Goal: Task Accomplishment & Management: Manage account settings

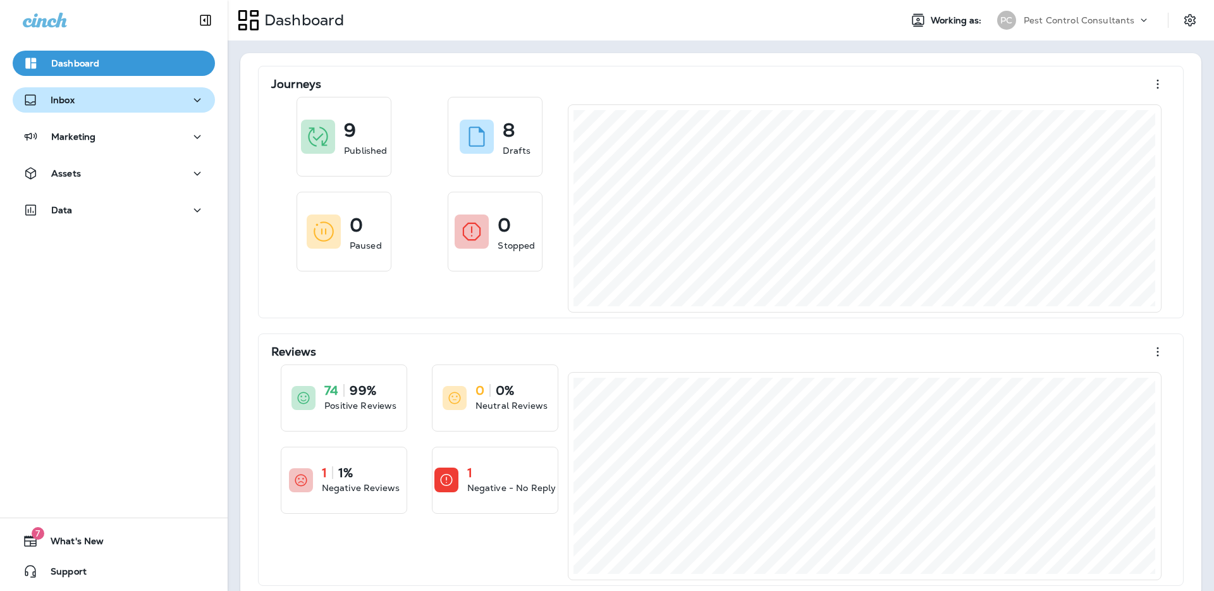
click at [170, 101] on div "Inbox" at bounding box center [114, 100] width 182 height 16
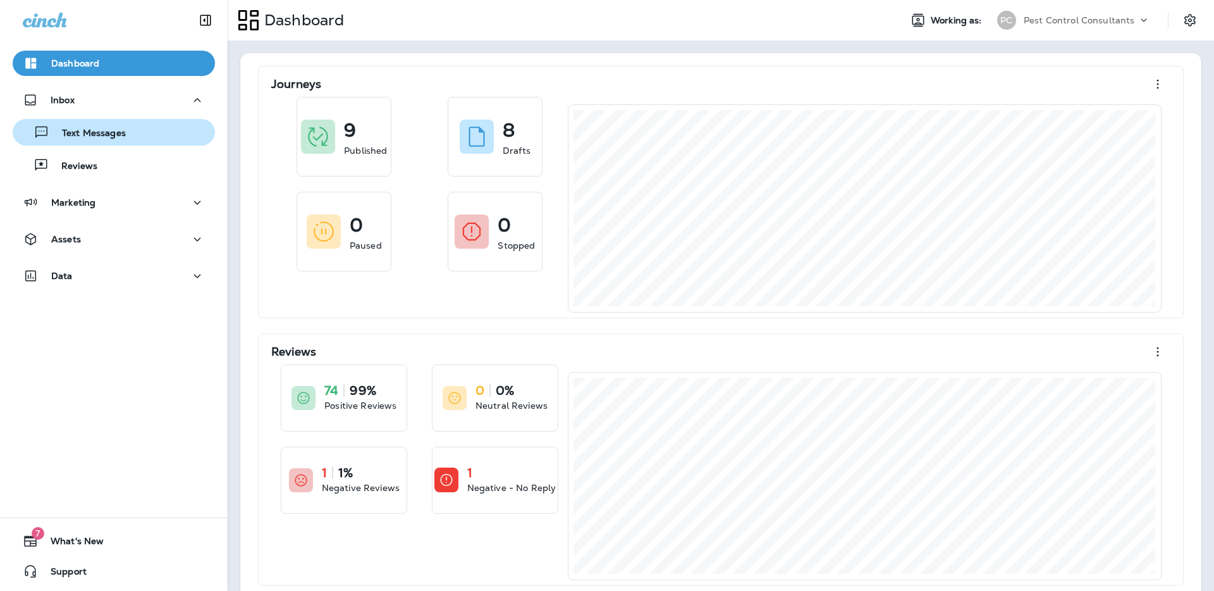
click at [148, 140] on div "Text Messages" at bounding box center [114, 132] width 192 height 19
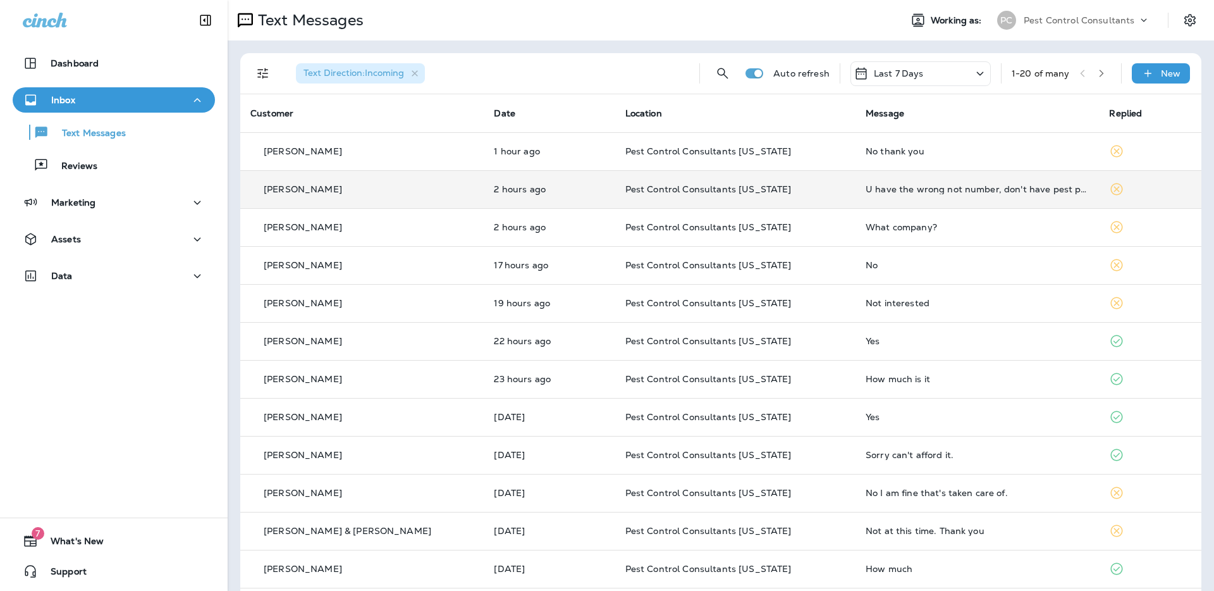
click at [377, 194] on div "[PERSON_NAME]" at bounding box center [361, 189] width 223 height 13
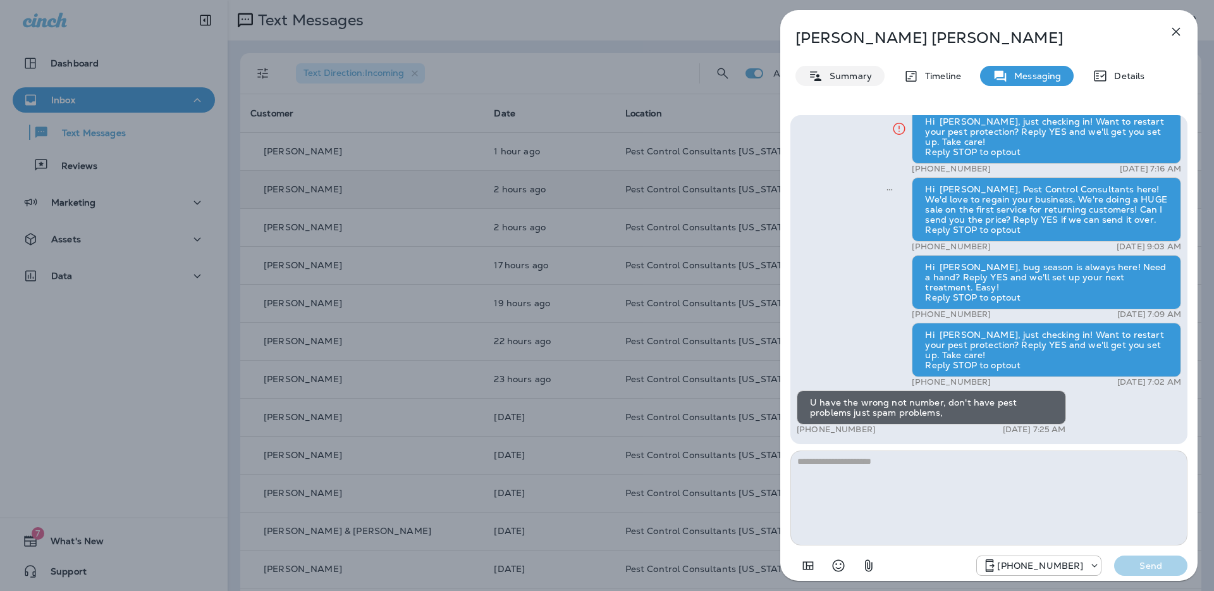
click at [830, 73] on p "Summary" at bounding box center [847, 76] width 49 height 10
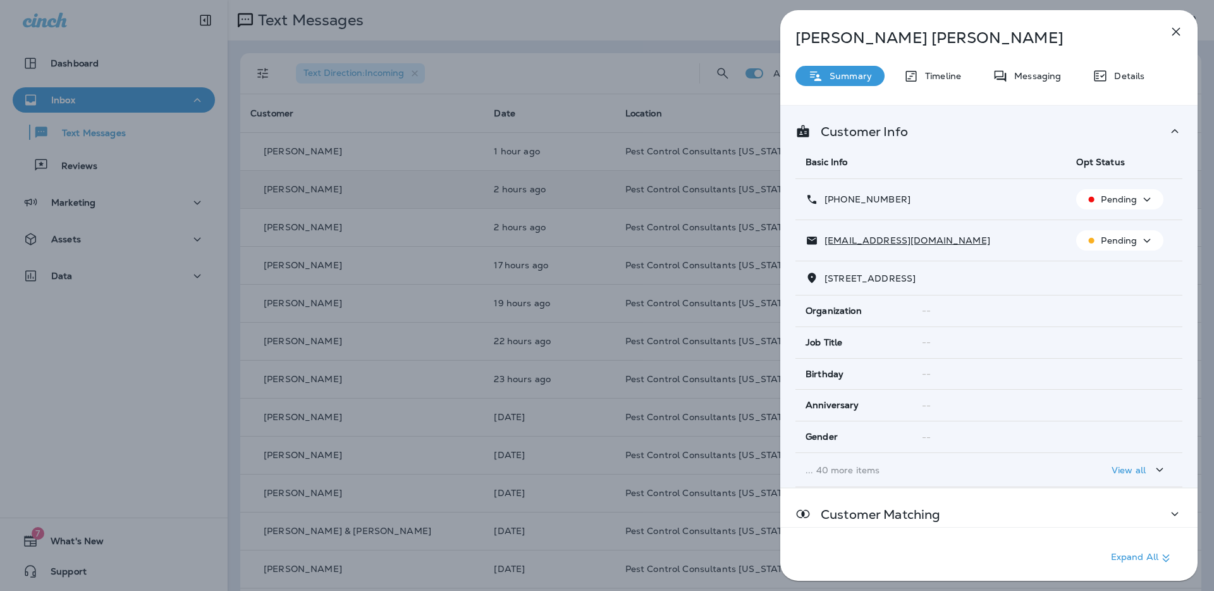
click at [1128, 204] on p "Pending" at bounding box center [1119, 199] width 36 height 10
click at [1127, 228] on p "Opt out" at bounding box center [1117, 229] width 34 height 10
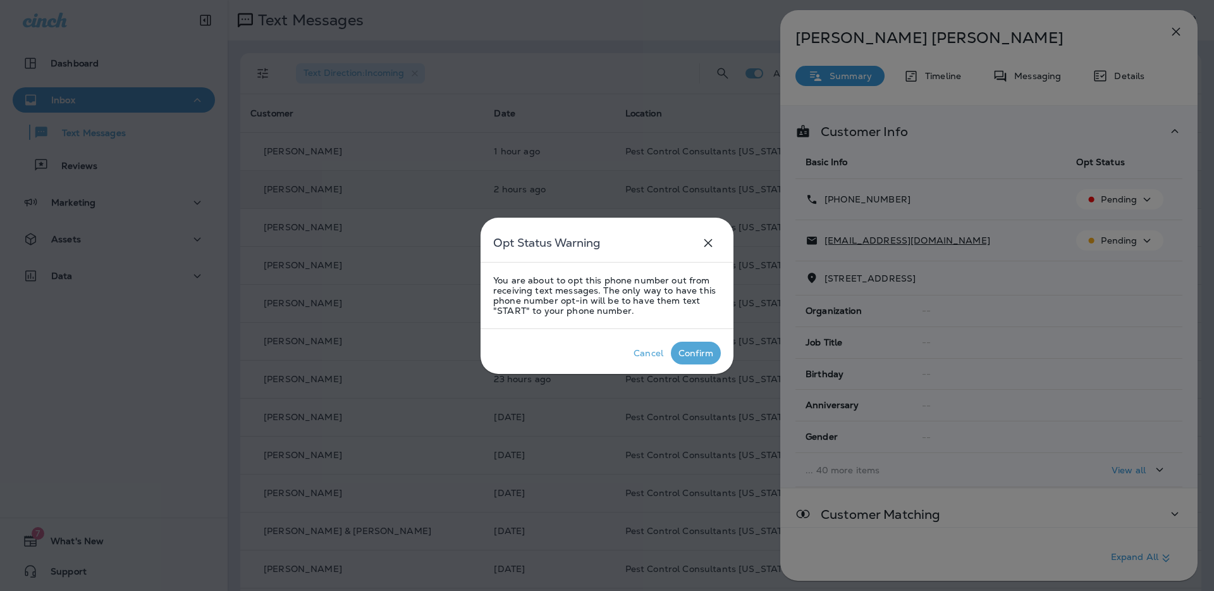
click at [691, 357] on div "Confirm" at bounding box center [696, 353] width 35 height 10
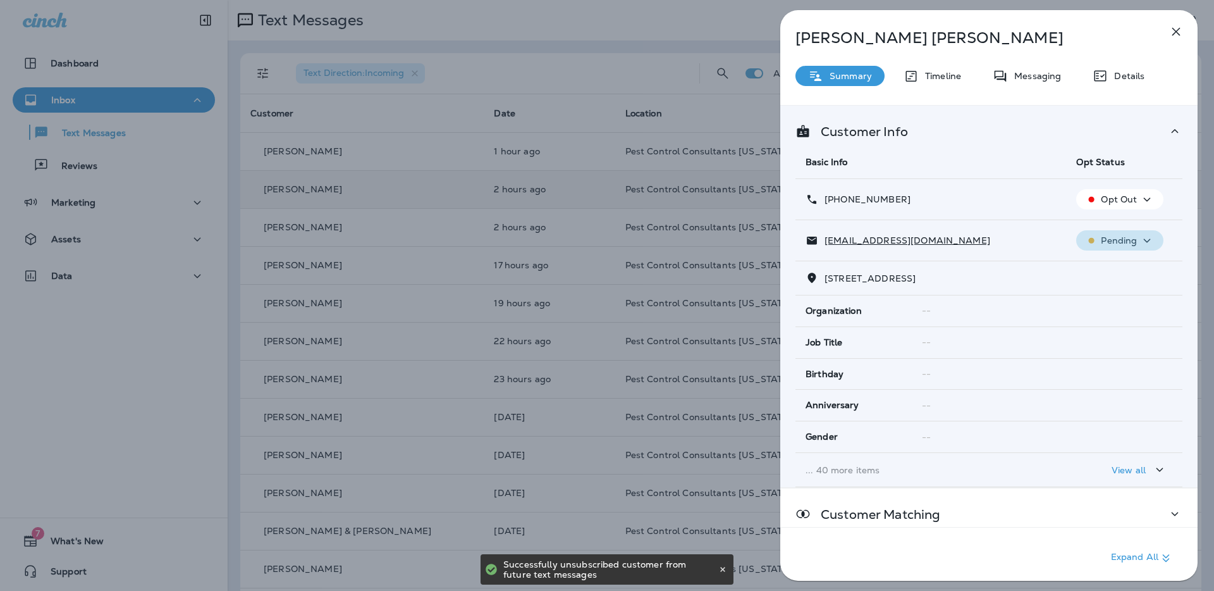
click at [1141, 243] on icon "button" at bounding box center [1147, 241] width 15 height 16
click at [1132, 271] on p "Unsubscribe" at bounding box center [1127, 271] width 55 height 10
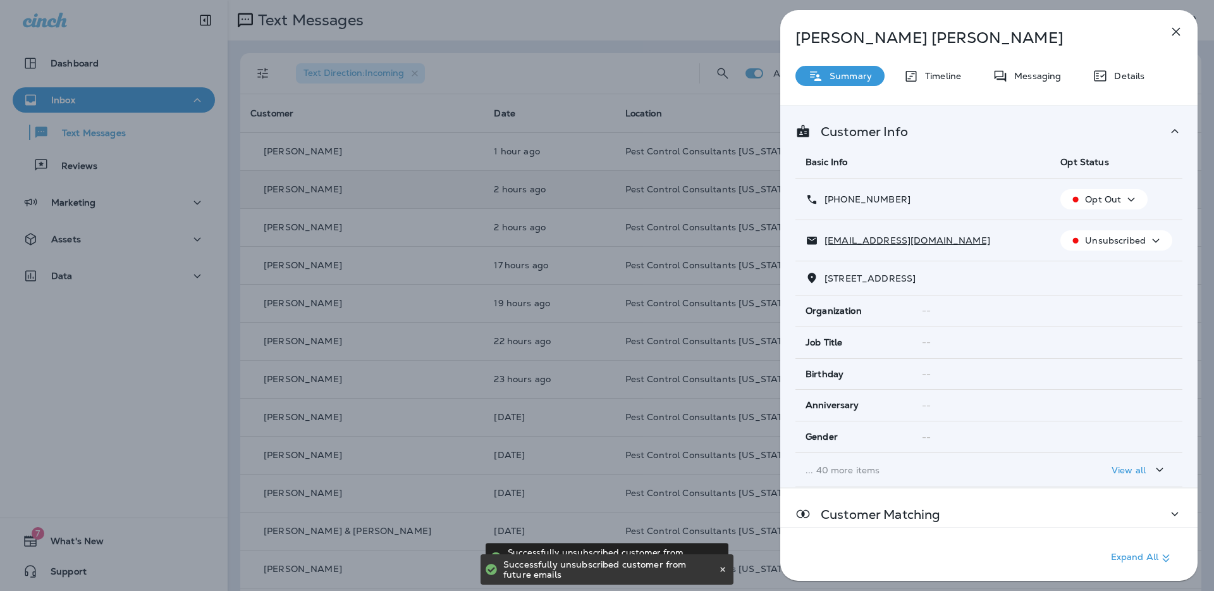
click at [1180, 35] on icon "button" at bounding box center [1176, 31] width 15 height 15
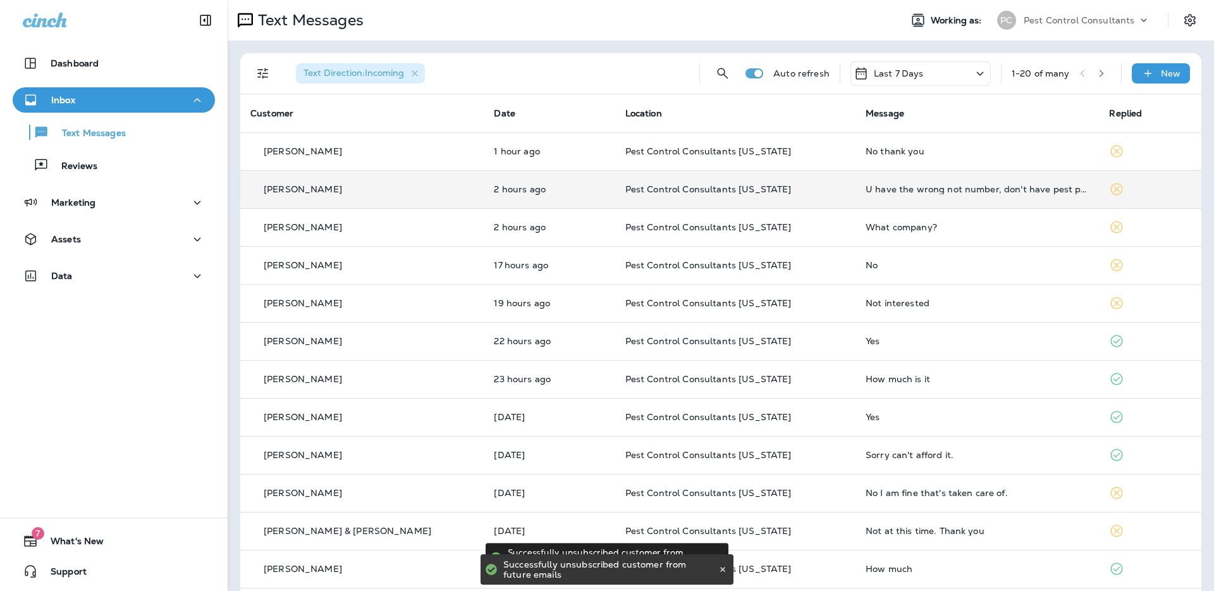
click at [930, 194] on td "U have the wrong not number, don't have pest problems just spam problems," at bounding box center [977, 189] width 243 height 38
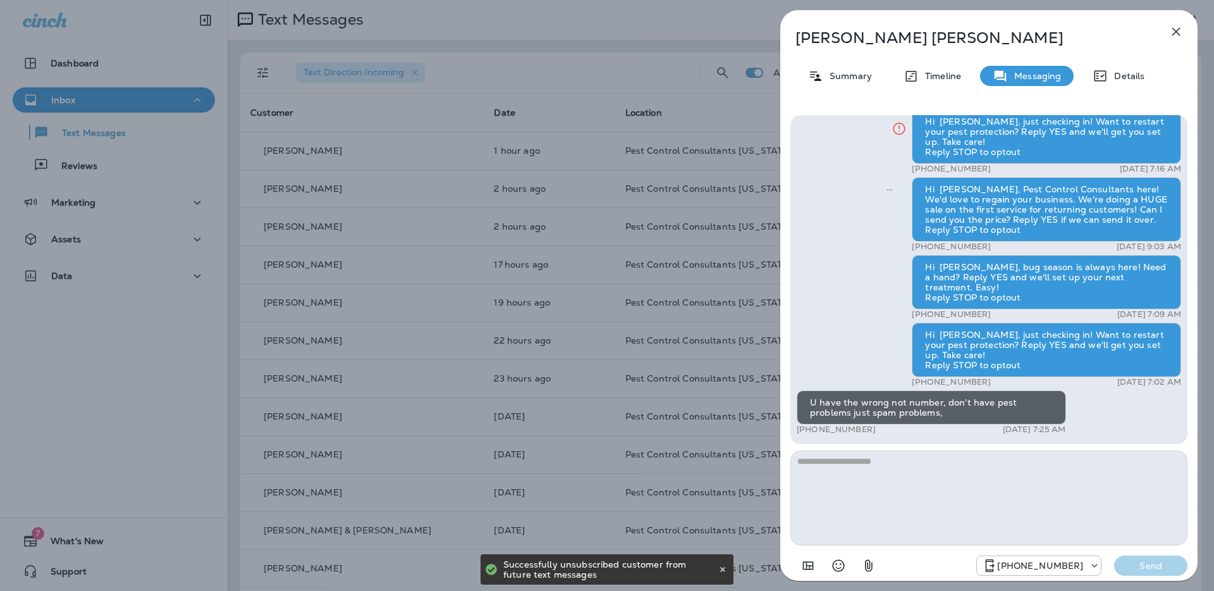
click at [952, 409] on div "U have the wrong not number, don't have pest problems just spam problems," at bounding box center [931, 407] width 269 height 34
click at [940, 409] on div "U have the wrong not number, don't have pest problems just spam problems," at bounding box center [931, 407] width 269 height 34
click at [1172, 34] on icon "button" at bounding box center [1176, 31] width 15 height 15
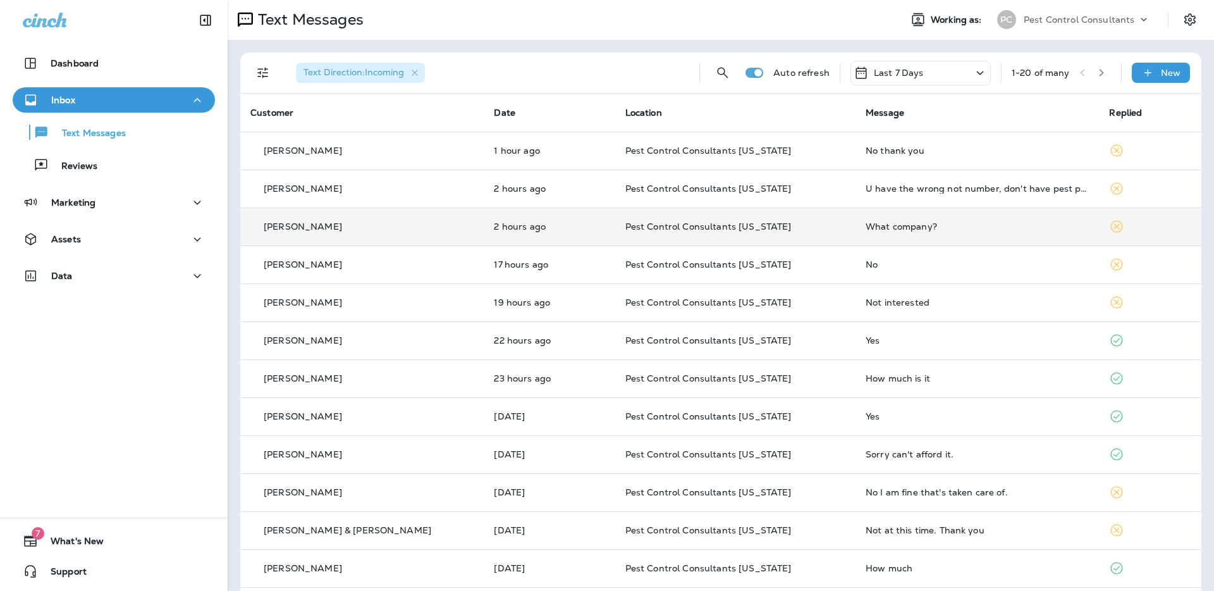
click at [356, 224] on div "[PERSON_NAME]" at bounding box center [361, 226] width 223 height 13
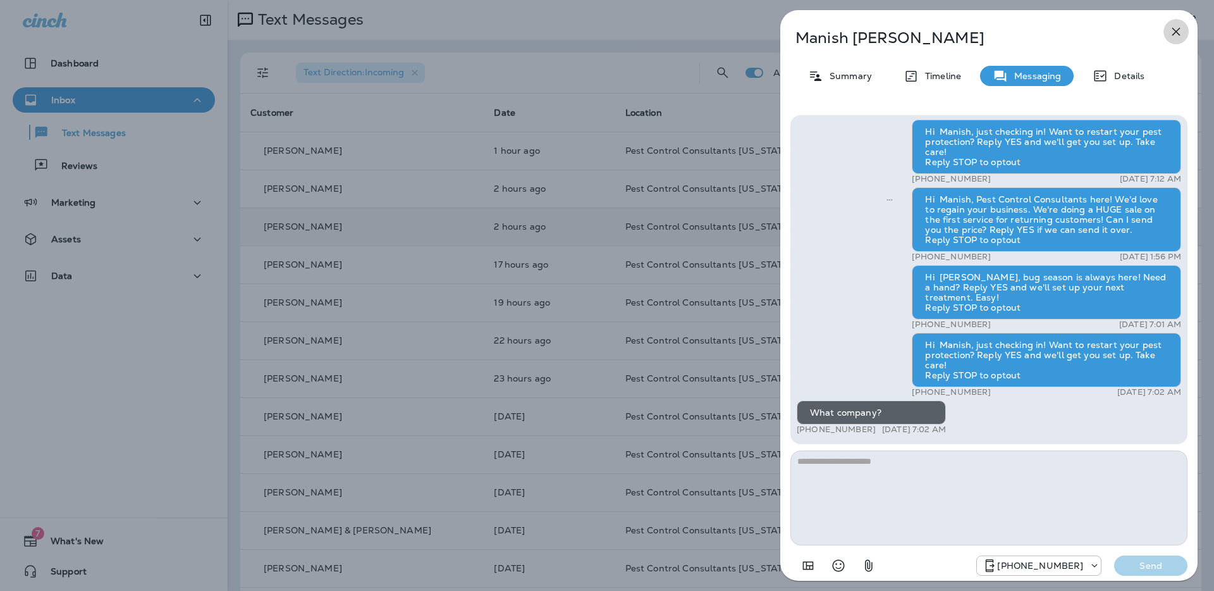
click at [1176, 32] on icon "button" at bounding box center [1176, 32] width 8 height 8
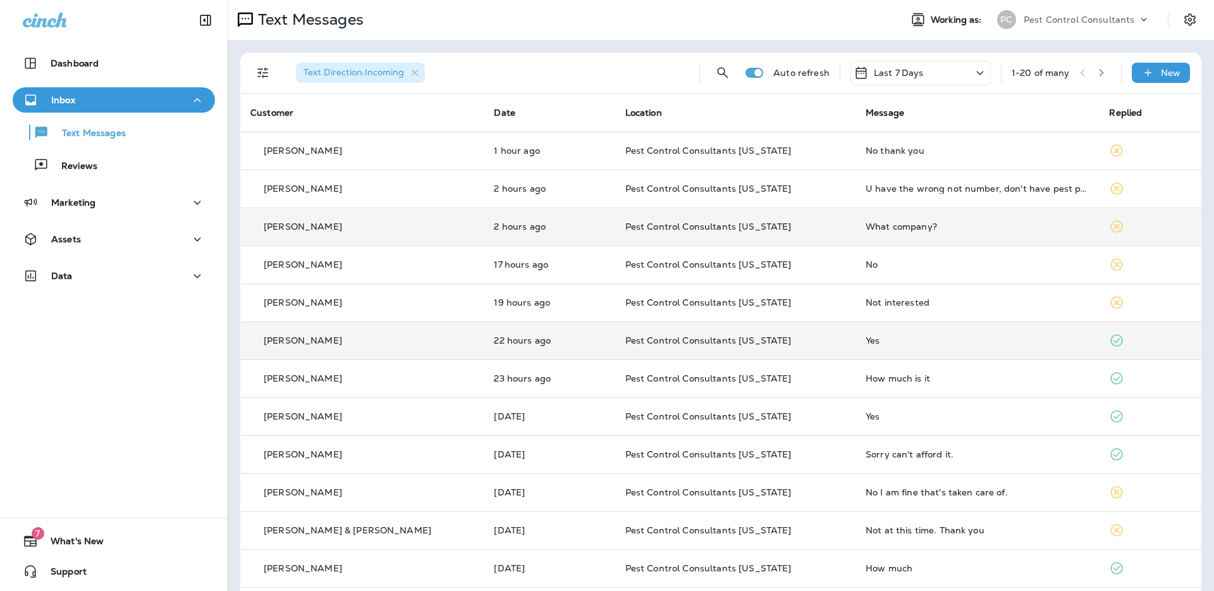
click at [345, 335] on div "[PERSON_NAME]" at bounding box center [361, 340] width 223 height 13
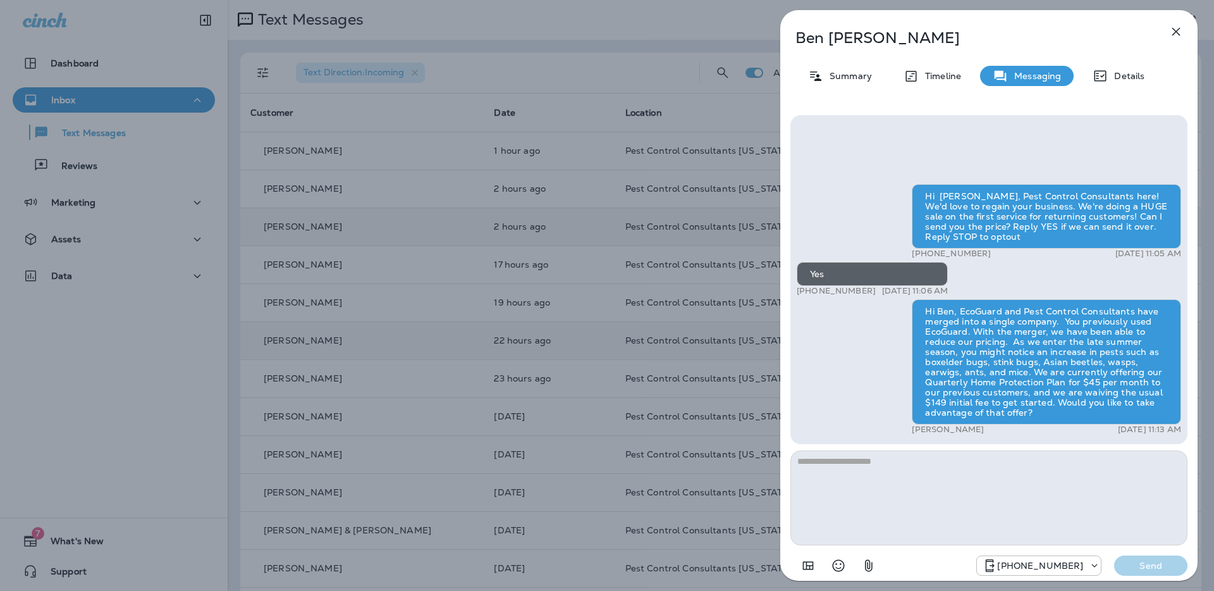
click at [1173, 30] on icon "button" at bounding box center [1176, 31] width 15 height 15
